Goal: Check status

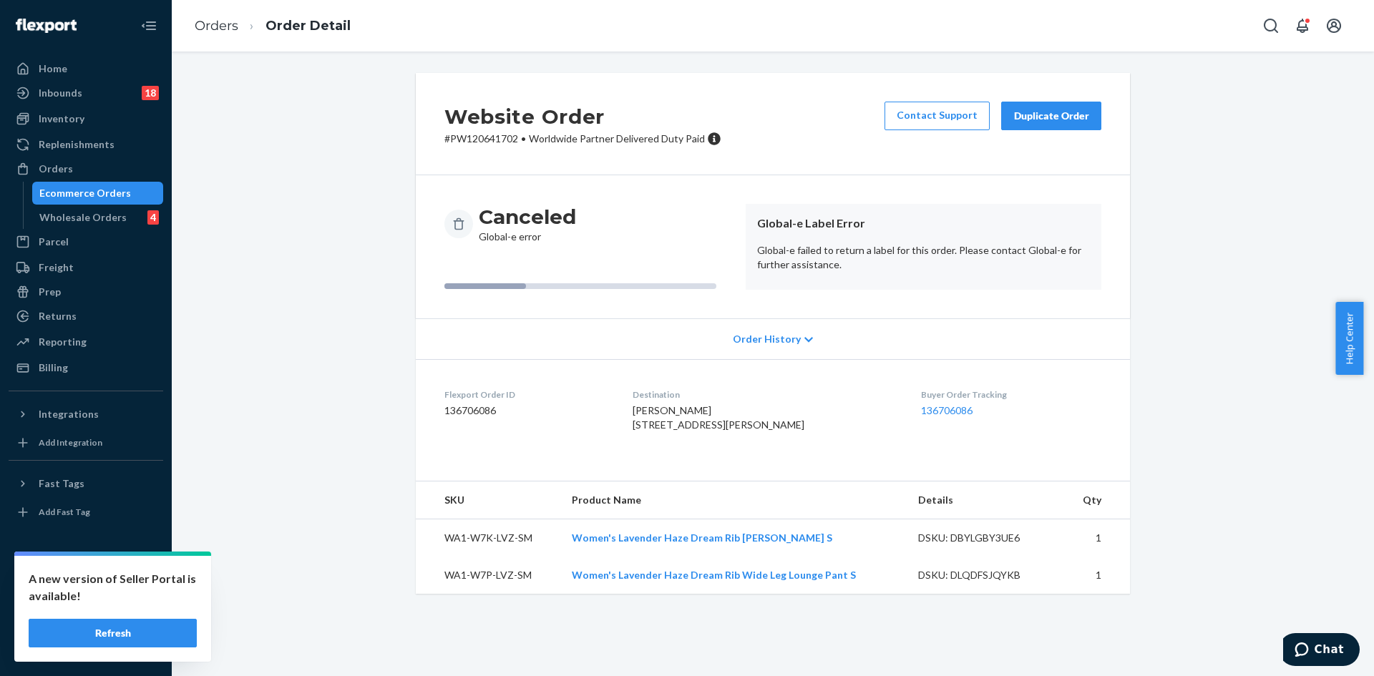
click at [72, 189] on div "Ecommerce Orders" at bounding box center [85, 193] width 92 height 14
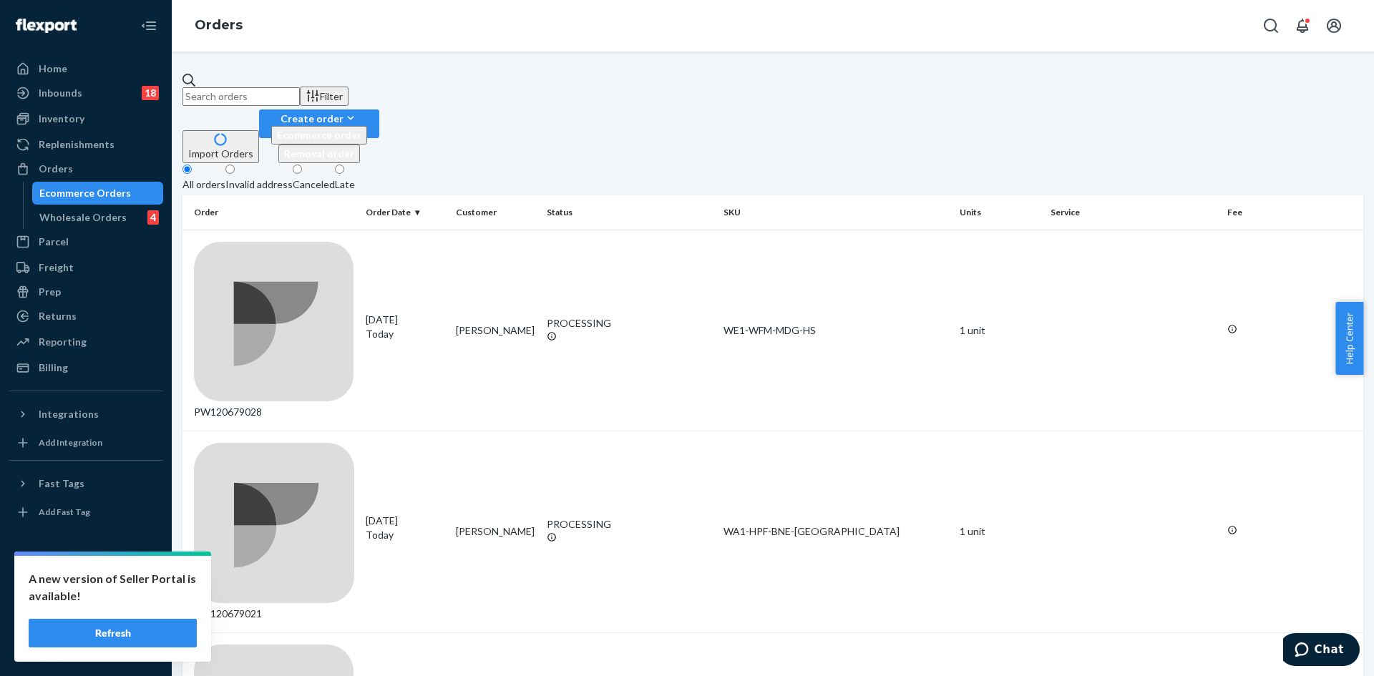
paste input "PW120640909"
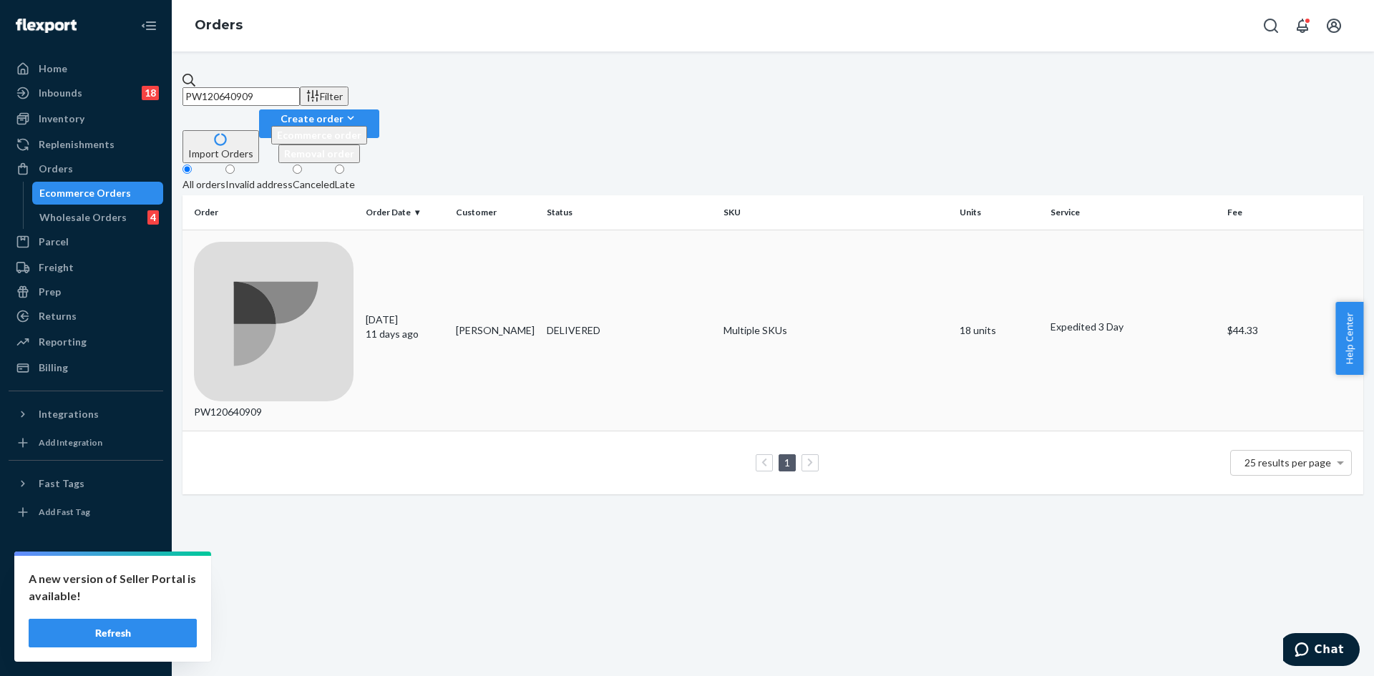
type input "PW120640909"
click at [564, 230] on td "DELIVERED" at bounding box center [629, 331] width 177 height 202
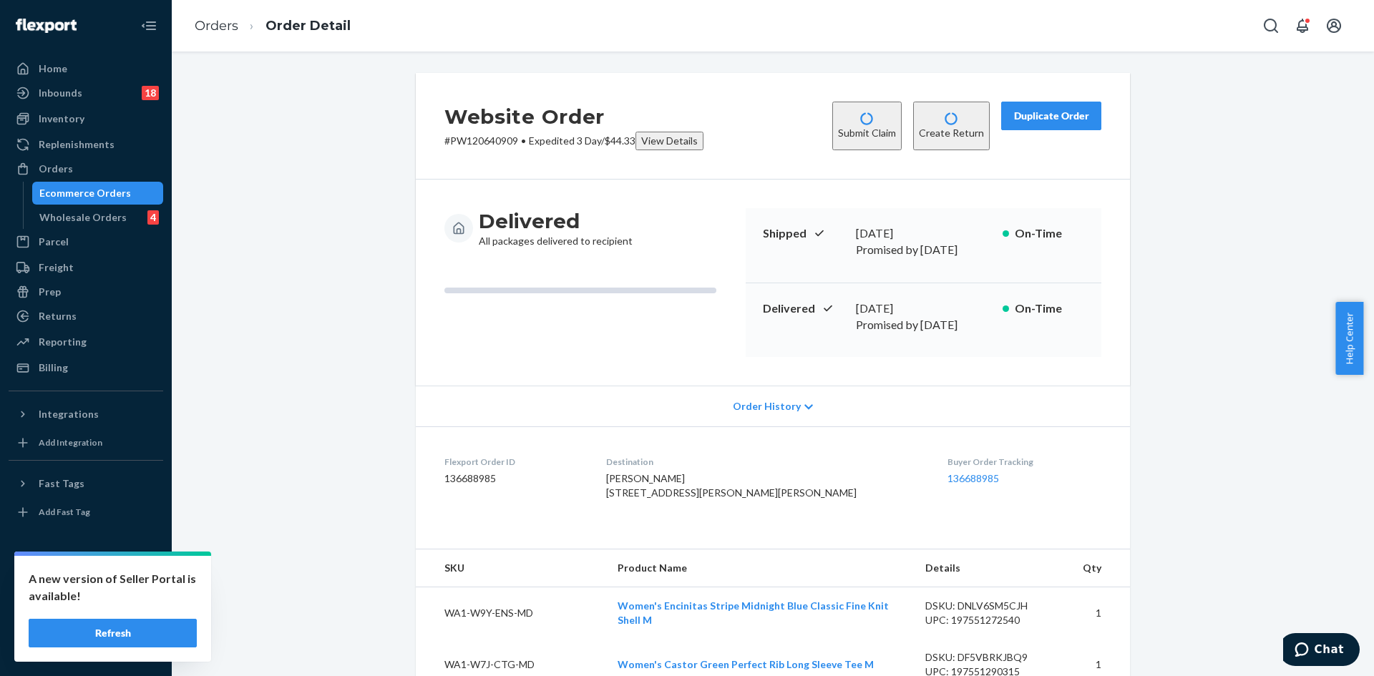
click at [179, 631] on button "Refresh" at bounding box center [113, 633] width 168 height 29
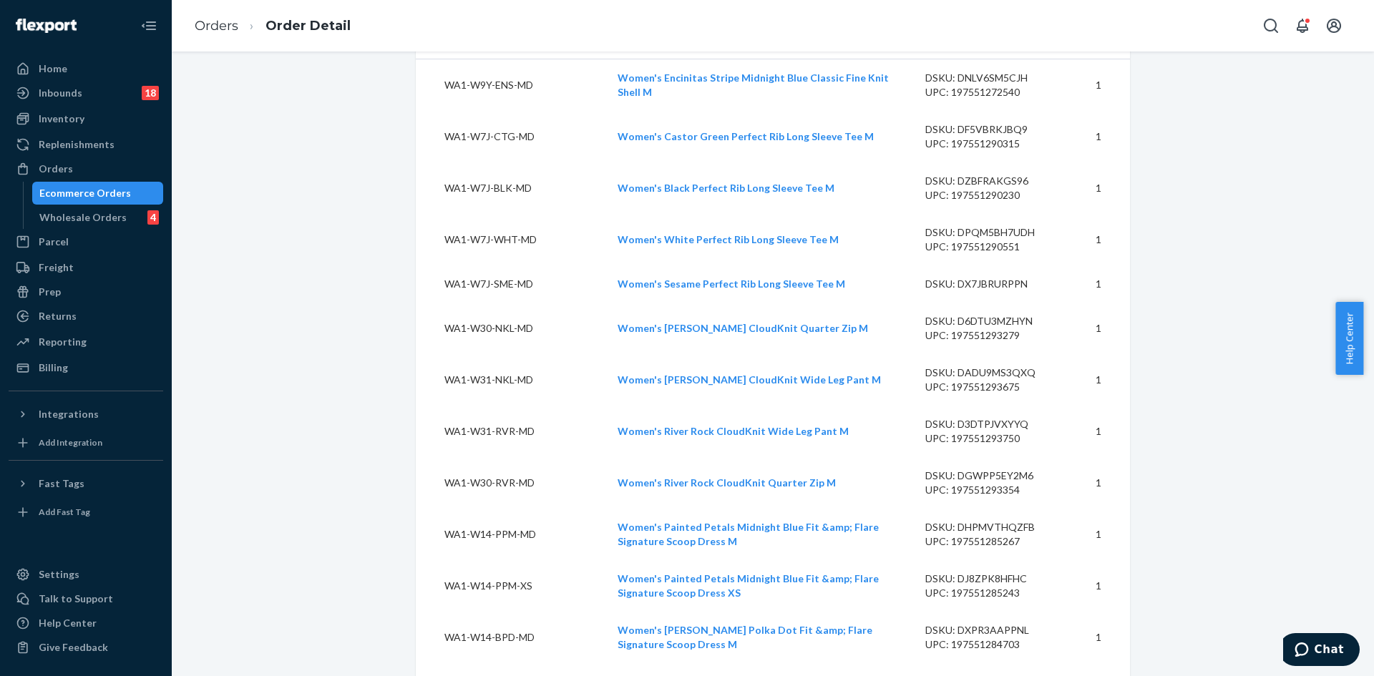
scroll to position [930, 0]
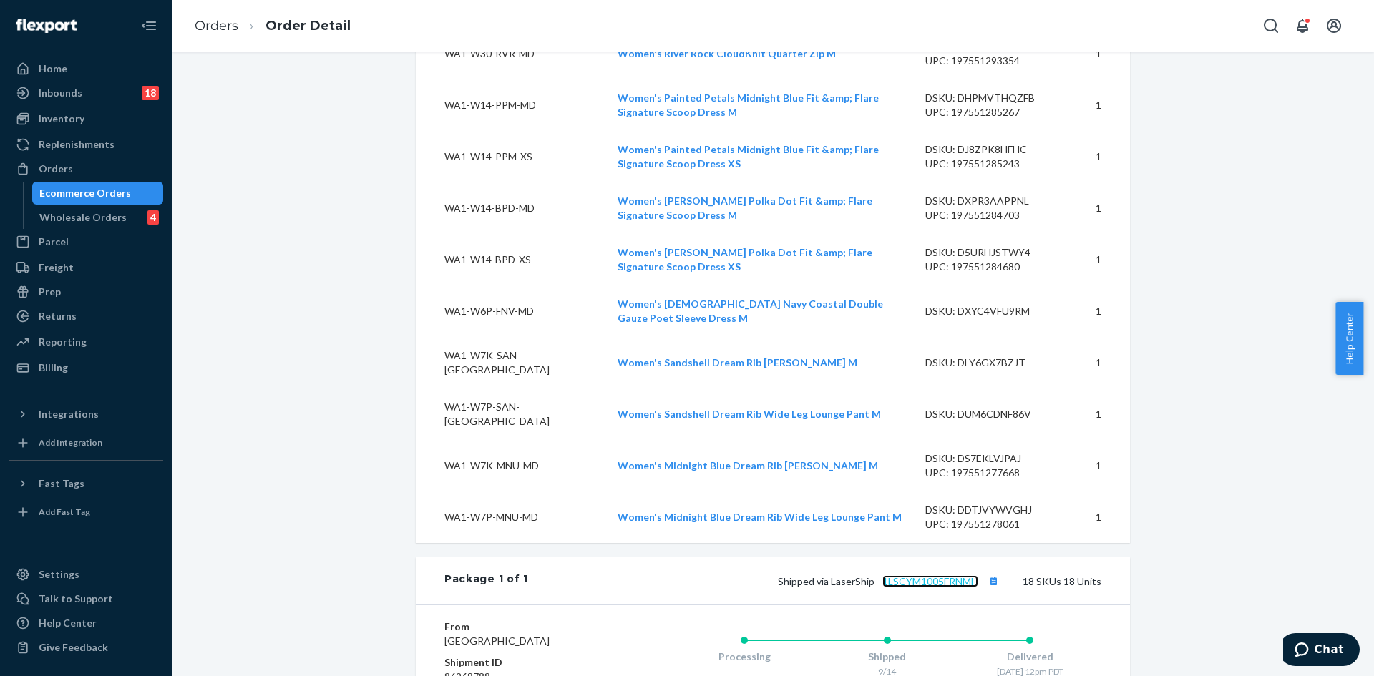
click at [937, 575] on link "1LSCYM1005FRNMH" at bounding box center [930, 581] width 96 height 12
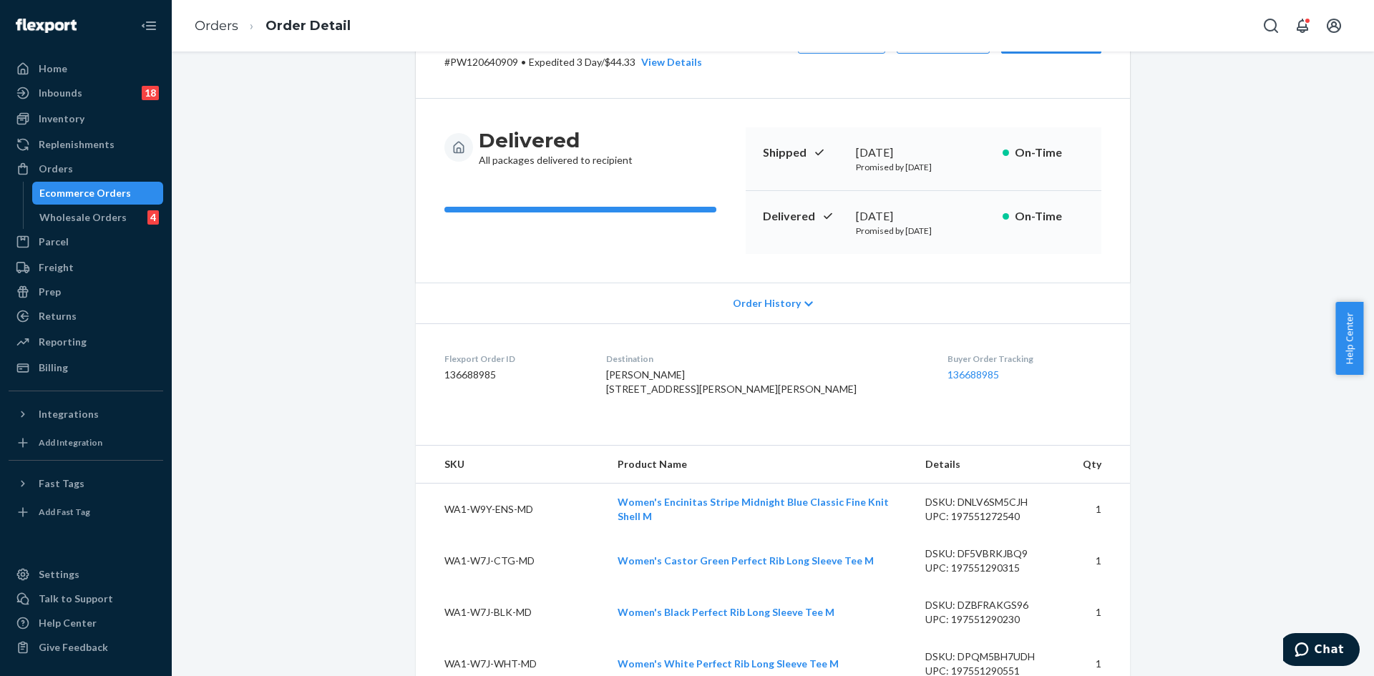
scroll to position [0, 0]
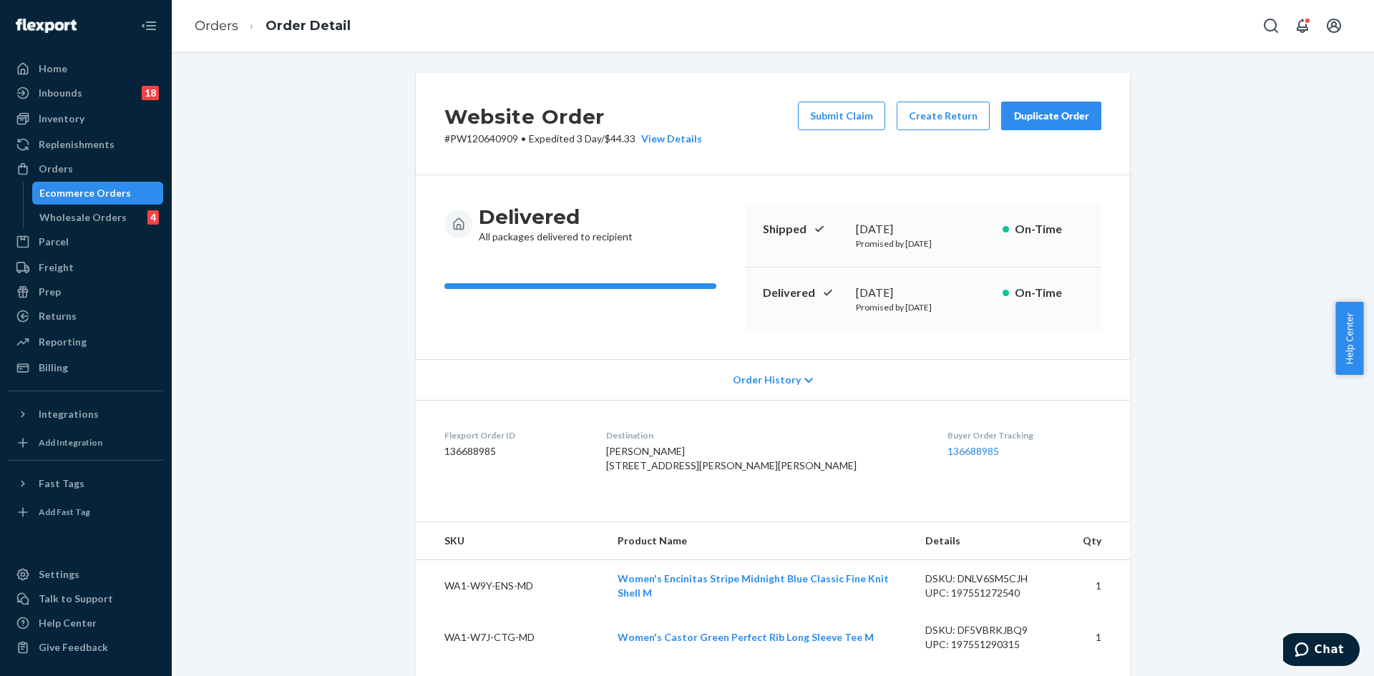
click at [489, 142] on p "# PW120640909 • Expedited 3 Day / $44.33 View Details" at bounding box center [573, 139] width 258 height 14
copy p "PW120640909"
